Goal: Navigation & Orientation: Find specific page/section

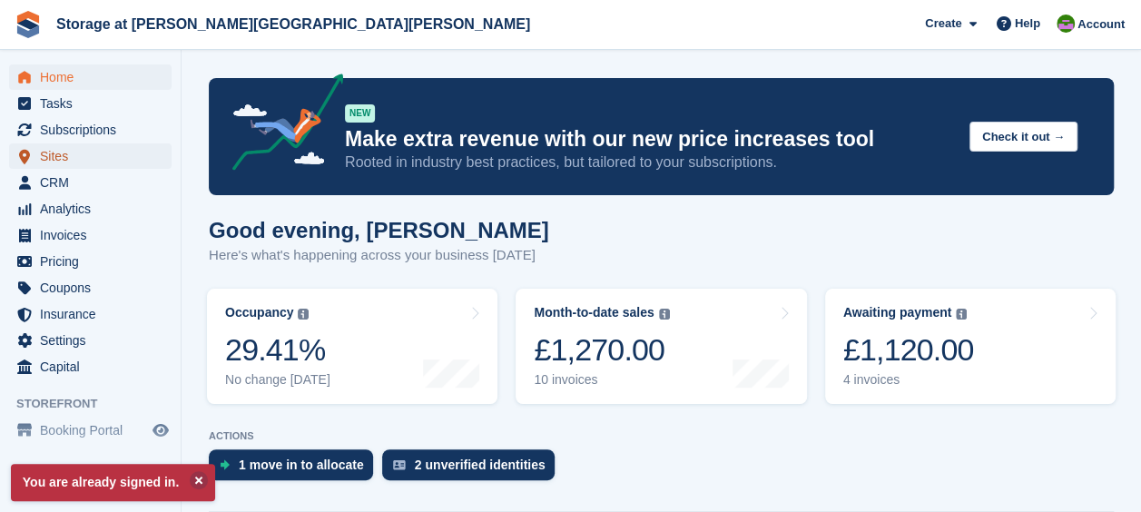
click at [65, 165] on span "Sites" at bounding box center [94, 155] width 109 height 25
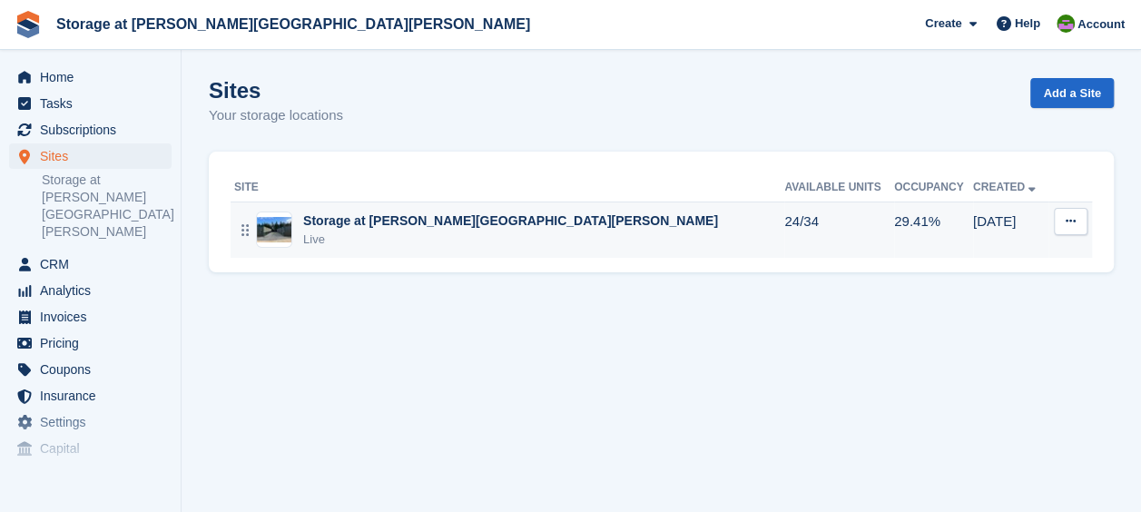
click at [368, 220] on div "Storage at [PERSON_NAME][GEOGRAPHIC_DATA][PERSON_NAME]" at bounding box center [510, 221] width 415 height 19
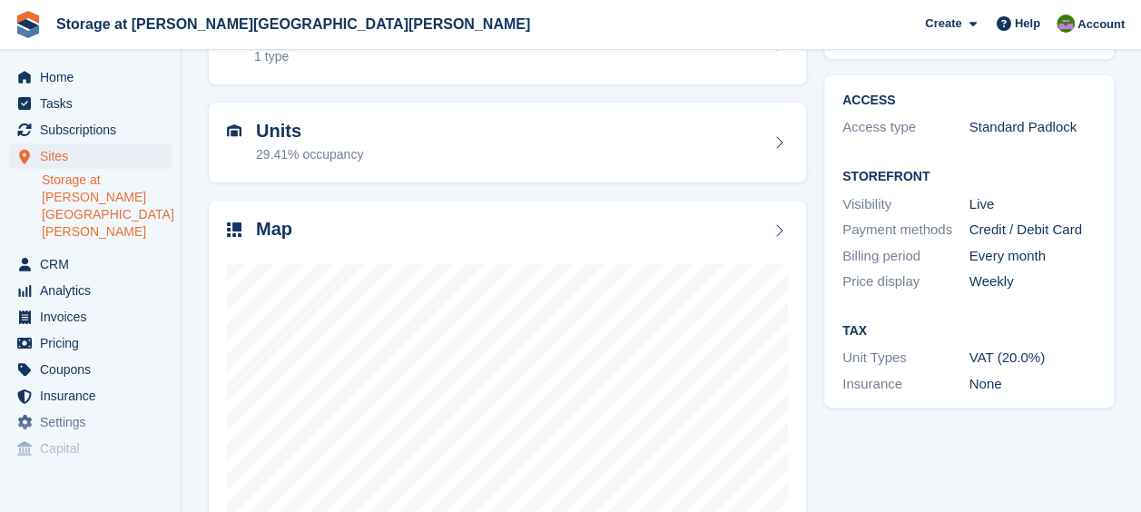
scroll to position [261, 0]
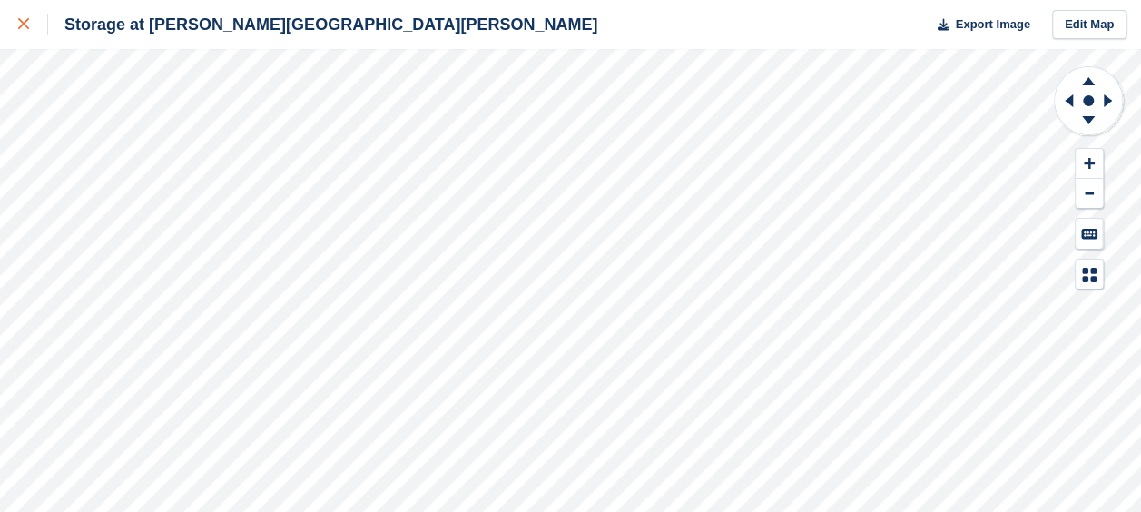
click at [19, 25] on icon at bounding box center [23, 23] width 11 height 11
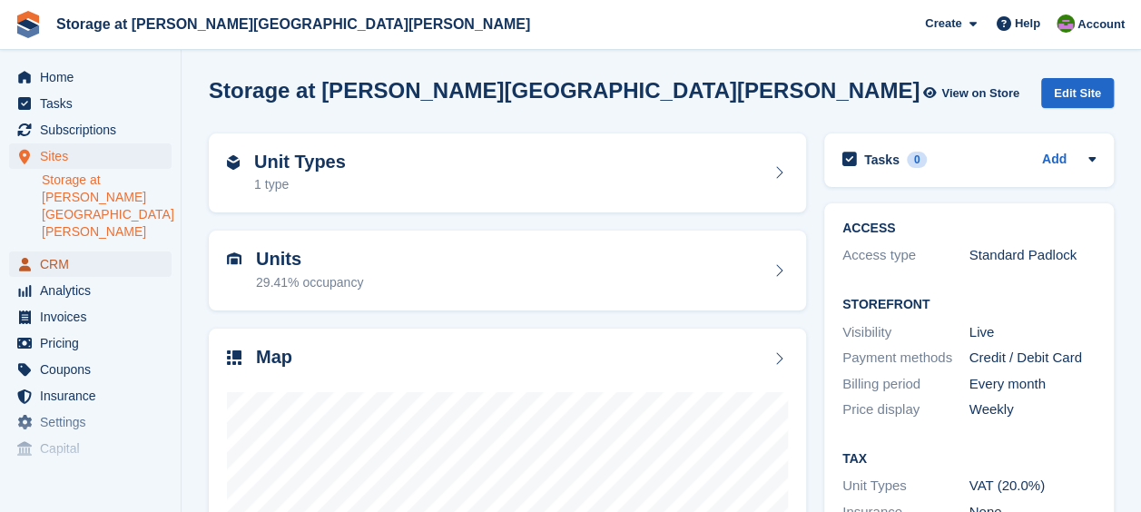
click at [44, 251] on span "CRM" at bounding box center [94, 263] width 109 height 25
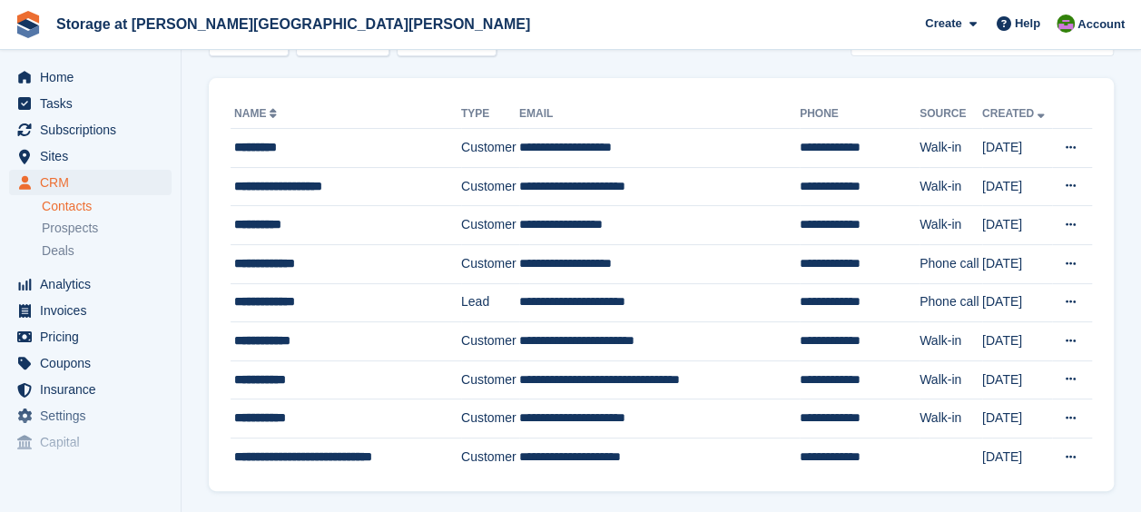
scroll to position [114, 0]
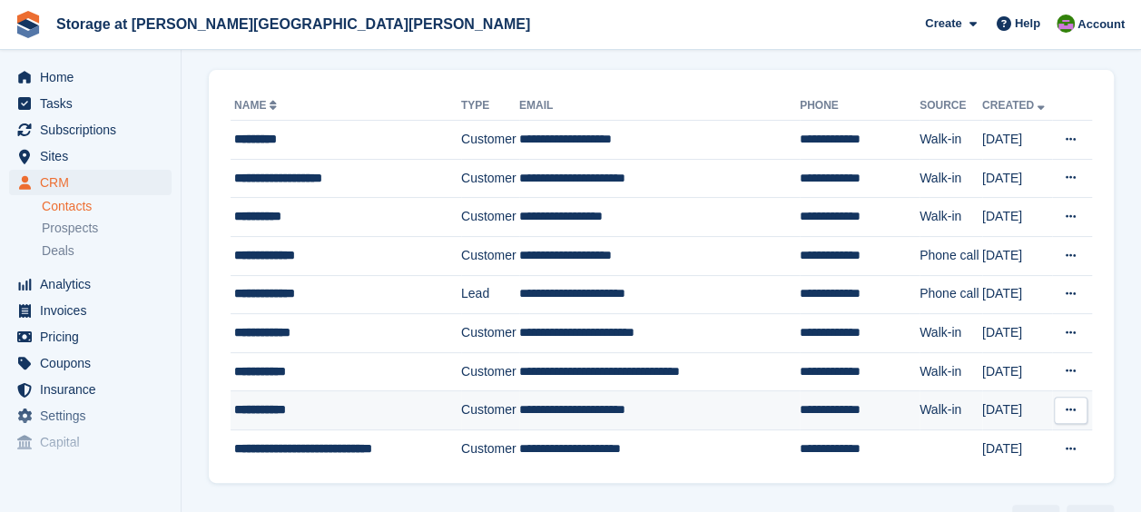
click at [276, 400] on div "**********" at bounding box center [341, 409] width 215 height 19
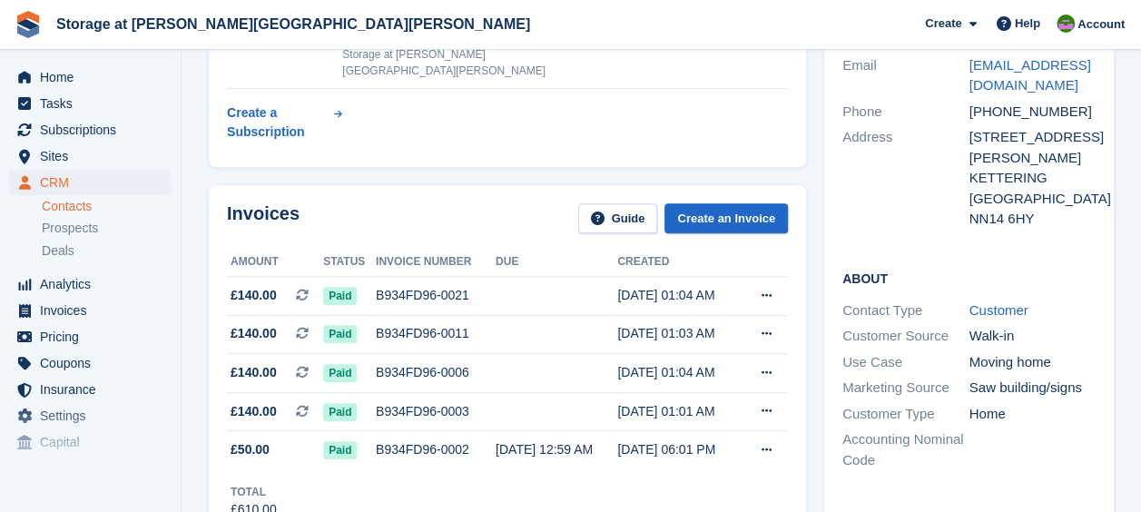
scroll to position [365, 0]
